Goal: Navigation & Orientation: Find specific page/section

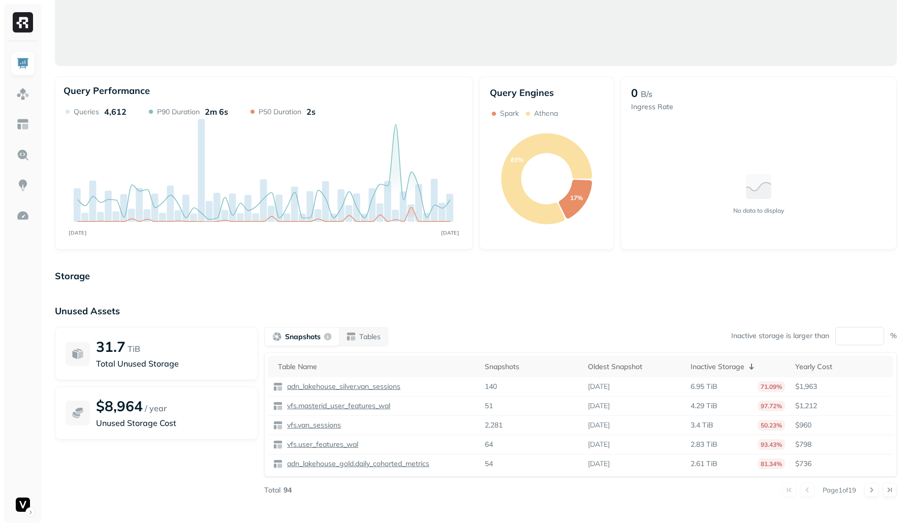
scroll to position [38, 0]
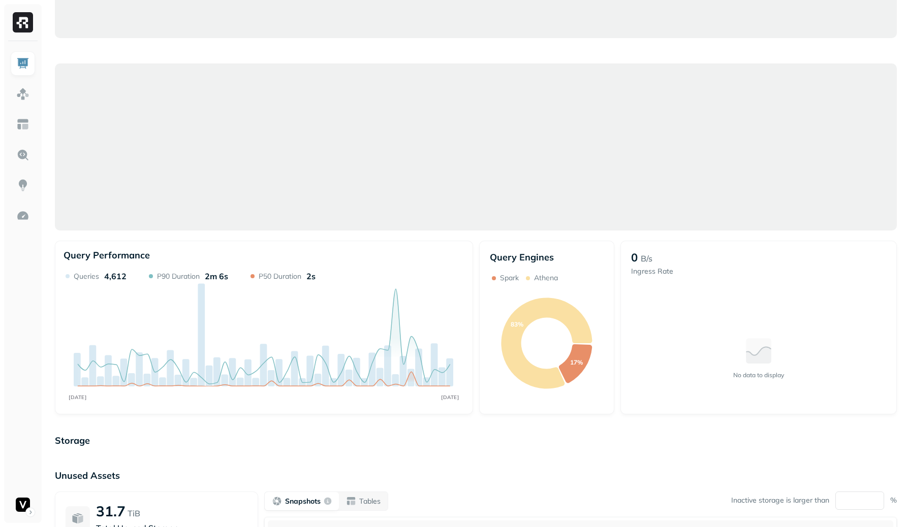
scroll to position [38, 0]
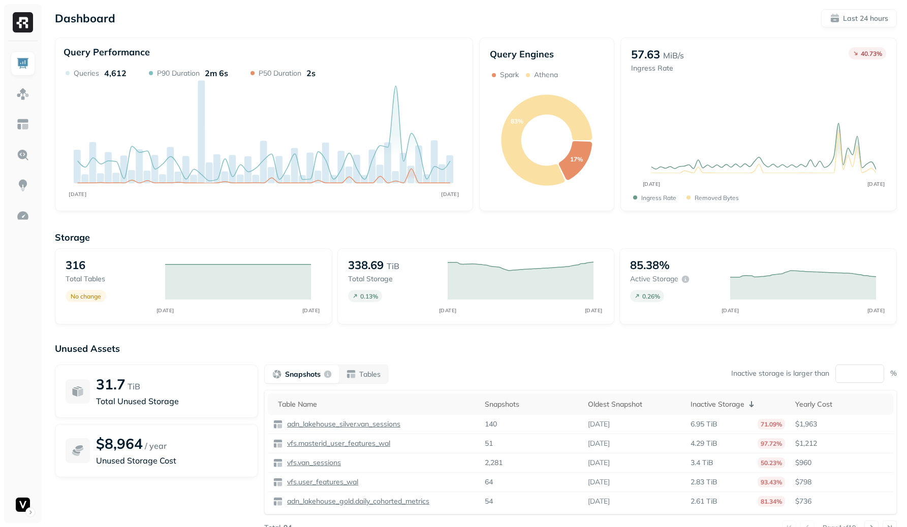
scroll to position [6, 0]
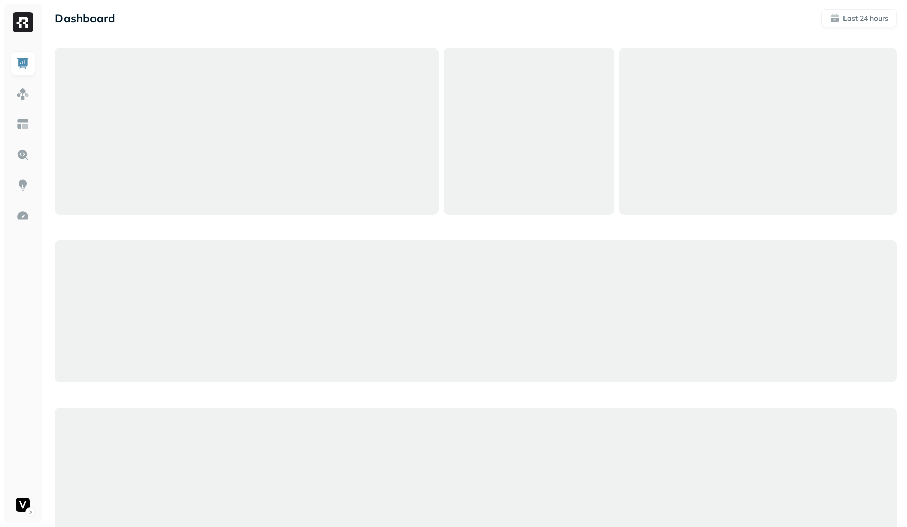
scroll to position [6, 0]
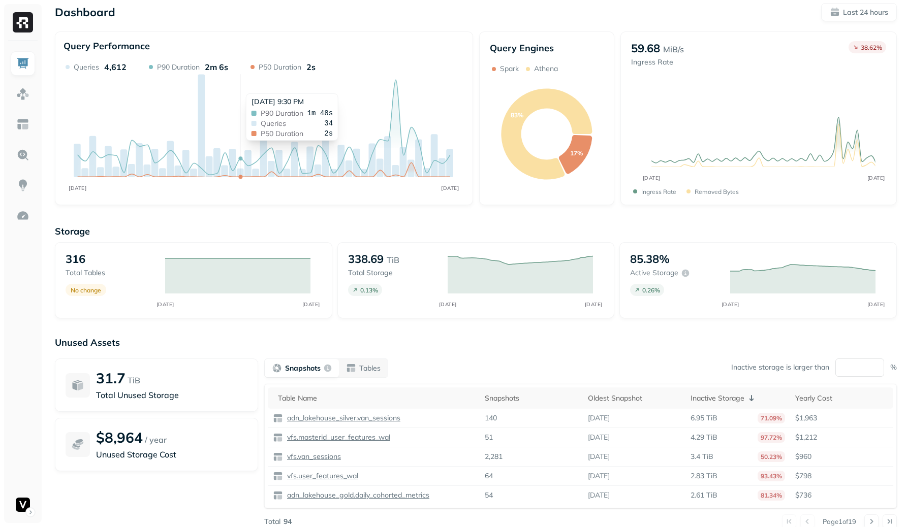
click at [239, 88] on icon "SEP 28 SEP 29" at bounding box center [264, 129] width 401 height 135
click at [31, 100] on link at bounding box center [23, 94] width 24 height 24
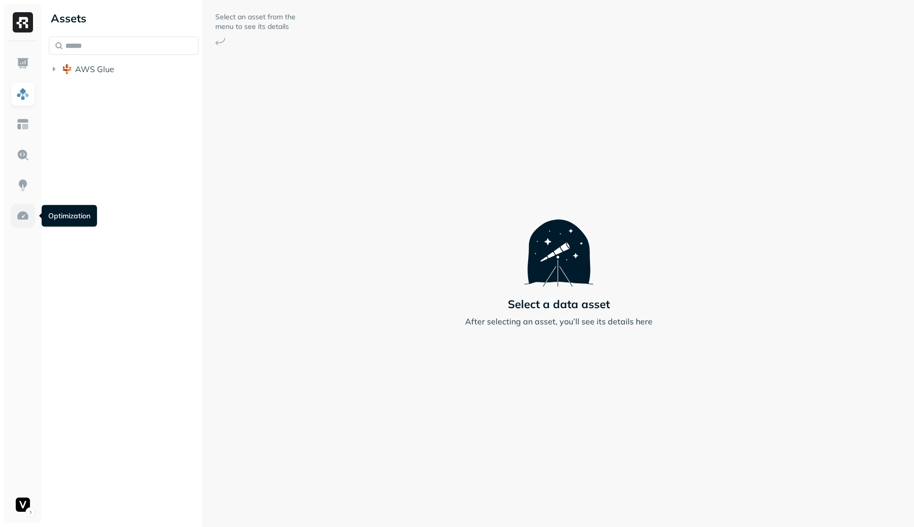
click at [16, 215] on img at bounding box center [22, 215] width 13 height 13
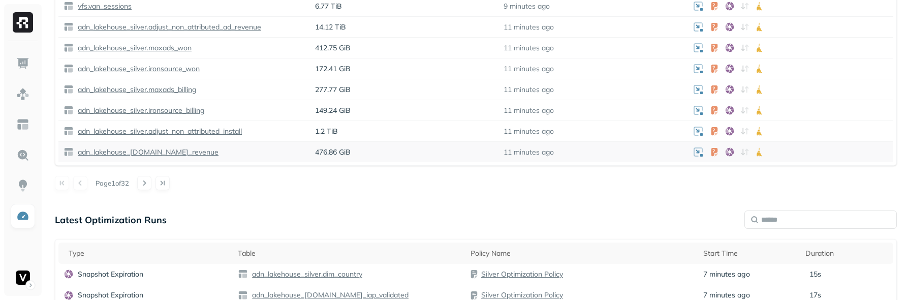
scroll to position [841, 0]
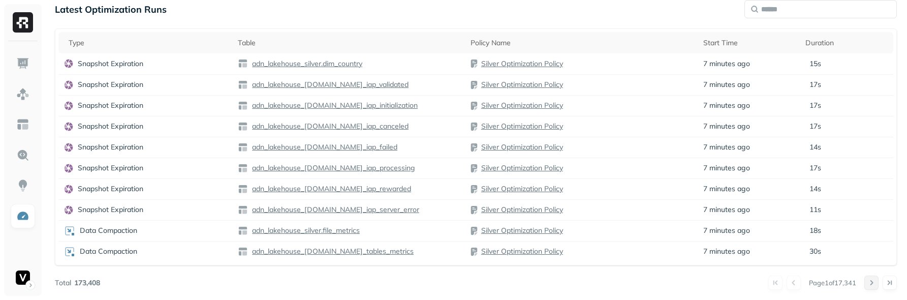
click at [872, 284] on button at bounding box center [871, 282] width 14 height 14
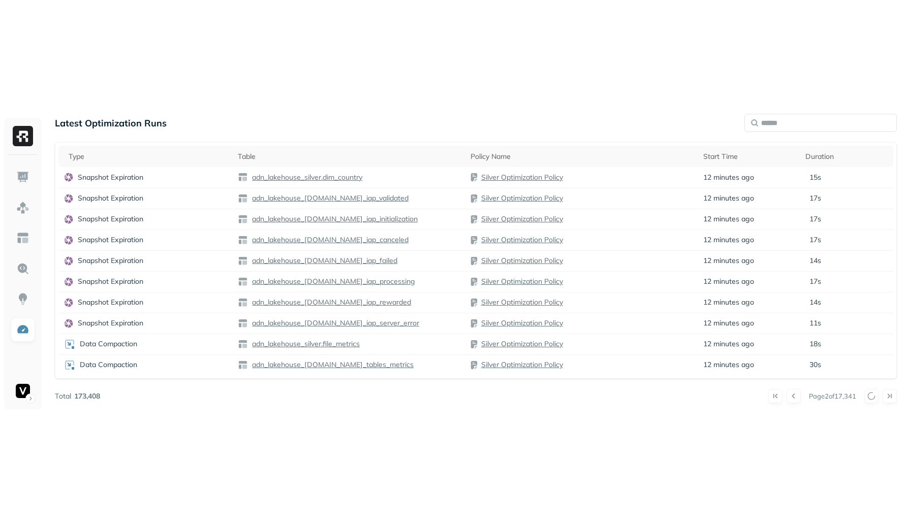
scroll to position [614, 0]
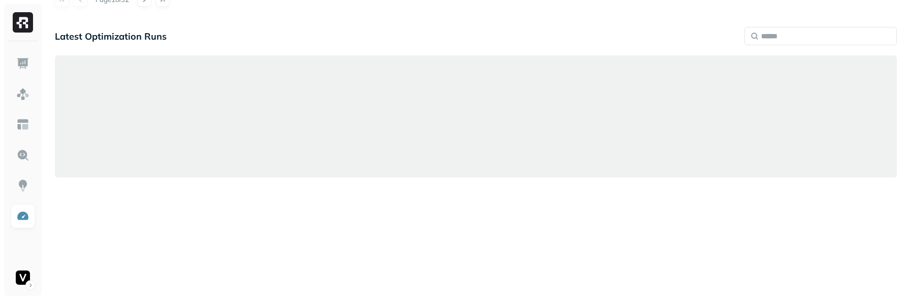
scroll to position [817, 0]
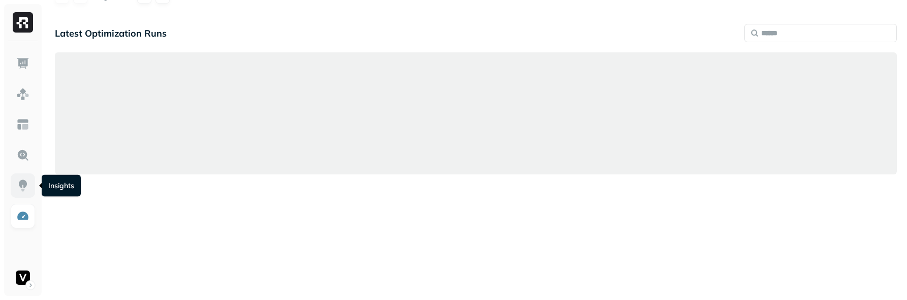
click at [19, 185] on img at bounding box center [22, 185] width 13 height 13
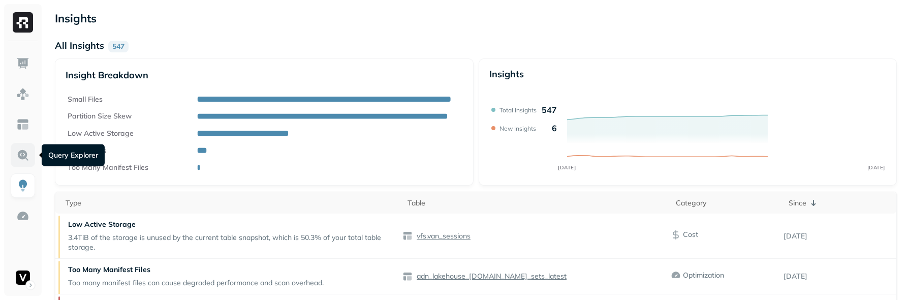
click at [24, 153] on img at bounding box center [22, 154] width 13 height 13
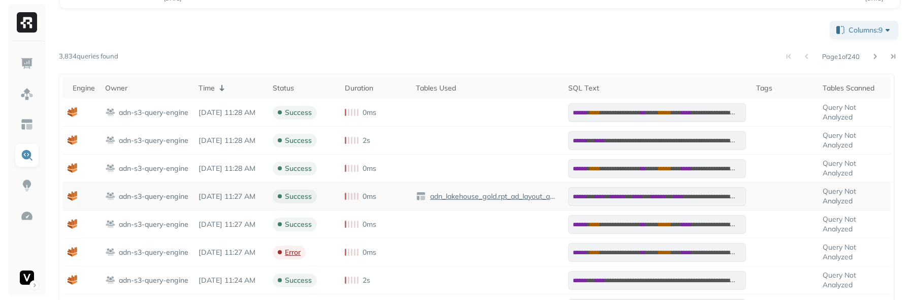
scroll to position [189, 0]
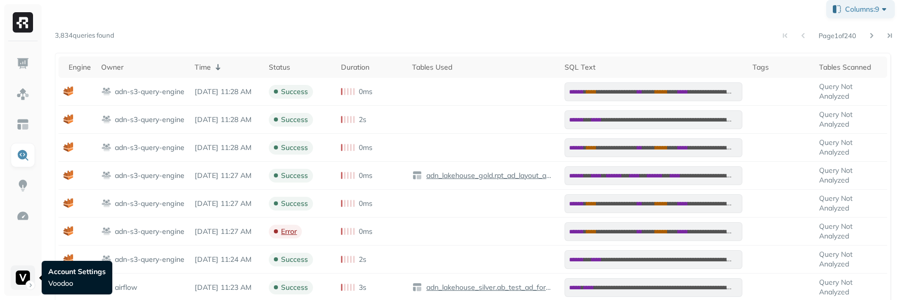
click at [24, 276] on html "**********" at bounding box center [453, 174] width 907 height 727
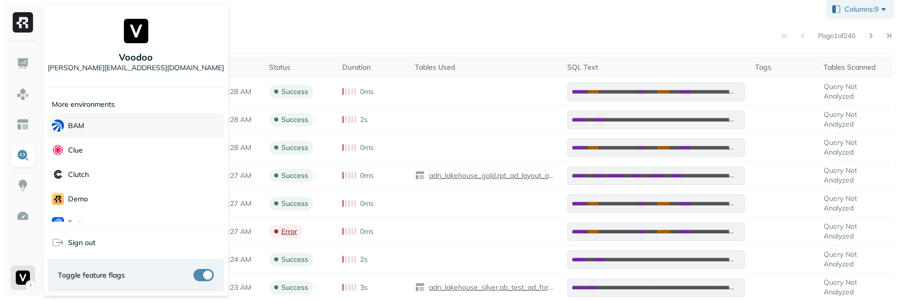
click at [111, 134] on div "BAM" at bounding box center [136, 125] width 176 height 24
